Goal: Complete application form

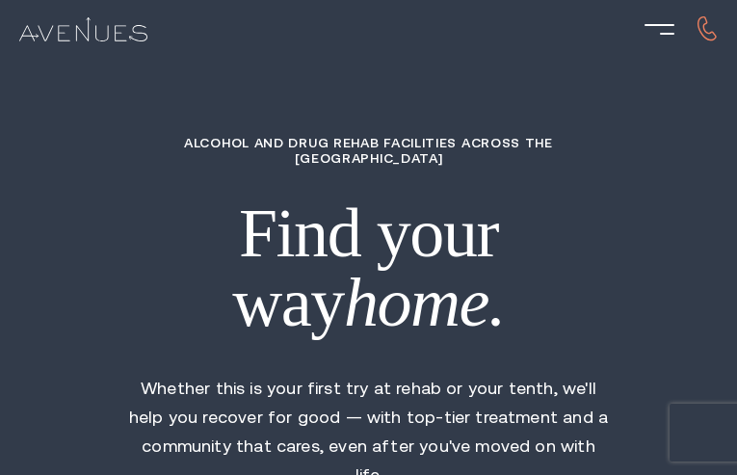
type input "nHTjjzWs"
type input "CqWXDyPnTxknhnmH"
type input "lvmWjLepkt"
type input "MfxPWSuPkBDPkon"
type input "mGhOeglLC"
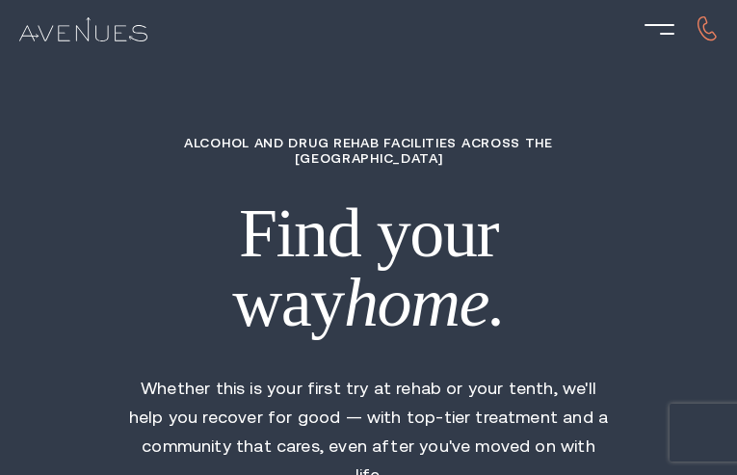
type input "3702716881"
type input "[EMAIL_ADDRESS][DOMAIN_NAME]"
type input "urGuJqCOs"
type input "6874933265"
type input "[EMAIL_ADDRESS][DOMAIN_NAME]"
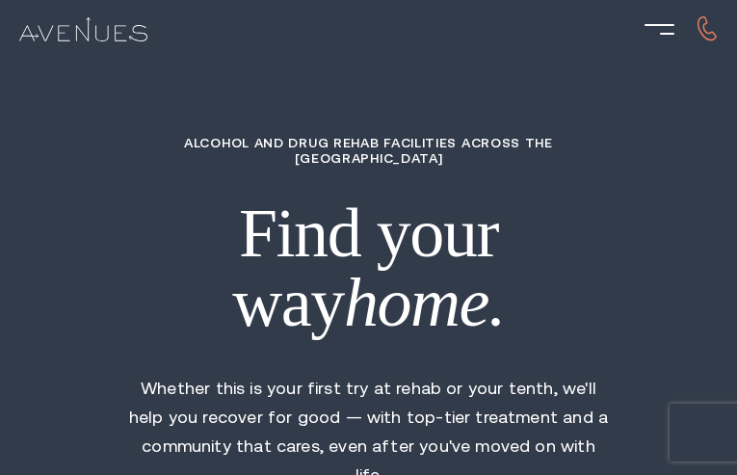
type input "VHdXGObvjIrKyH"
radio input "true"
